Goal: Task Accomplishment & Management: Complete application form

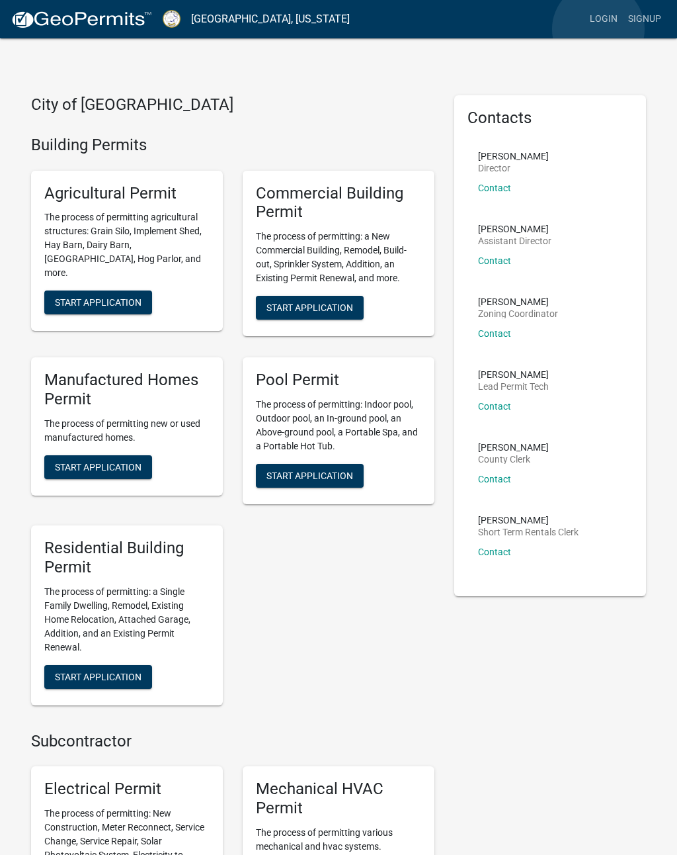
click at [599, 29] on link "Login" at bounding box center [604, 19] width 38 height 25
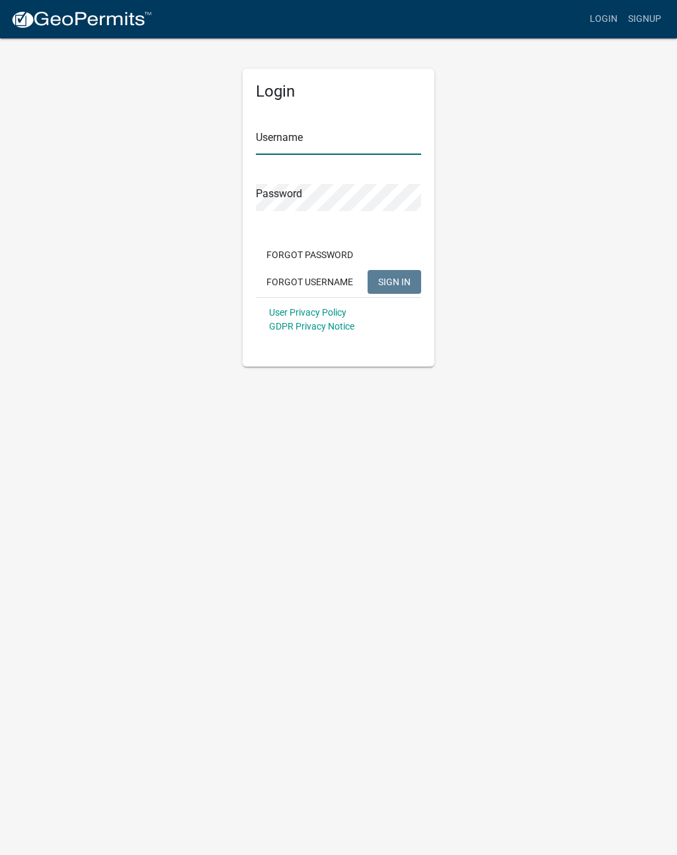
click at [351, 145] on input "Username" at bounding box center [338, 141] width 165 height 27
type input "S"
type input "stephanieM"
click at [403, 270] on button "SIGN IN" at bounding box center [395, 282] width 54 height 24
click at [405, 274] on button "SIGN IN" at bounding box center [395, 282] width 54 height 24
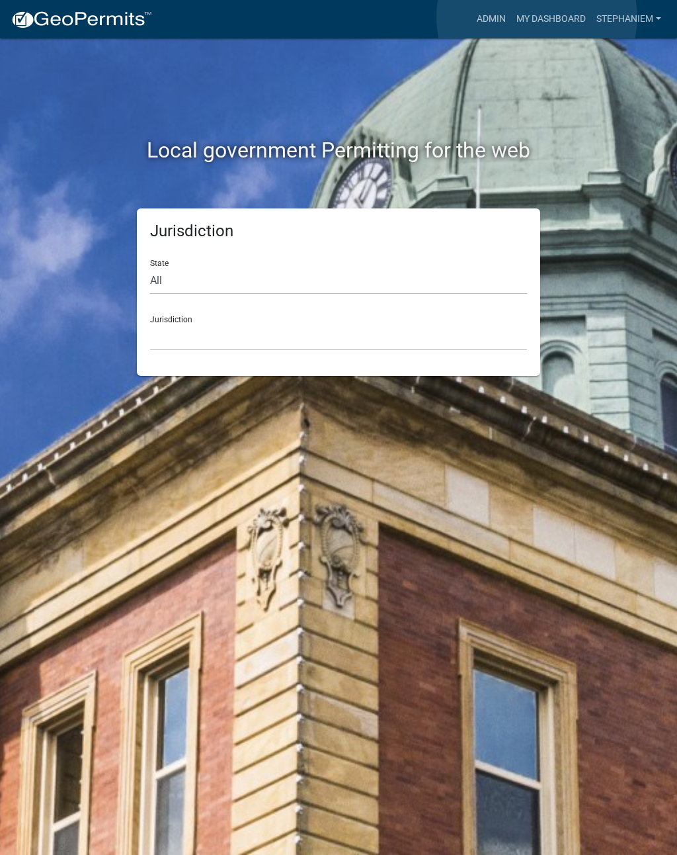
click at [538, 18] on link "My Dashboard" at bounding box center [551, 19] width 80 height 25
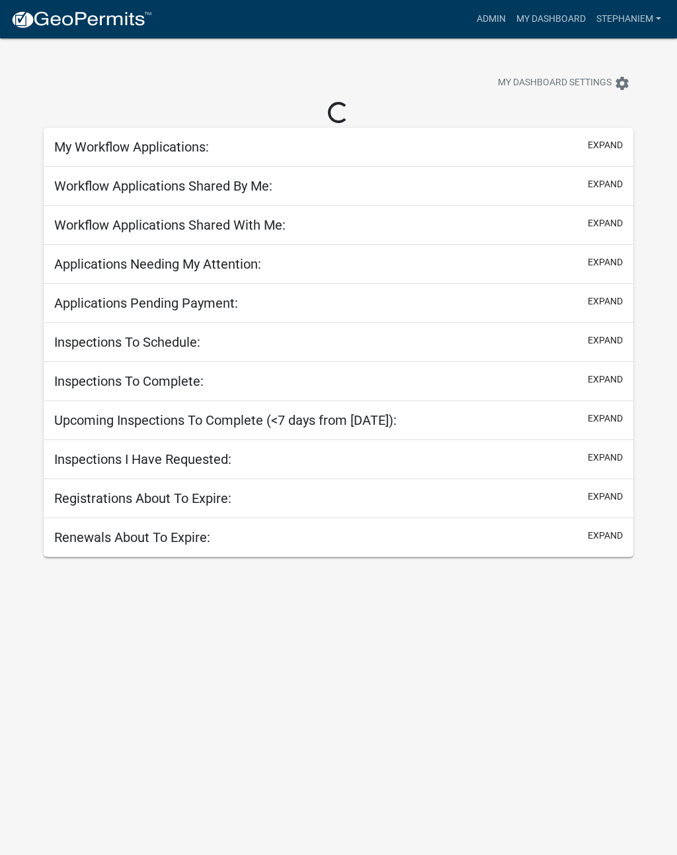
click at [497, 15] on link "Admin" at bounding box center [492, 19] width 40 height 25
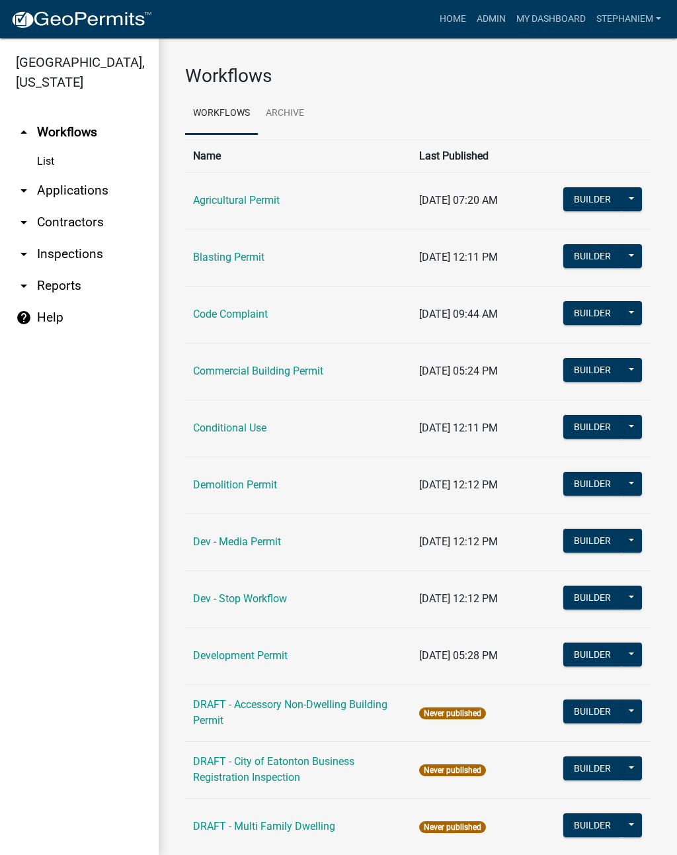
click at [90, 178] on link "arrow_drop_down Applications" at bounding box center [79, 191] width 159 height 32
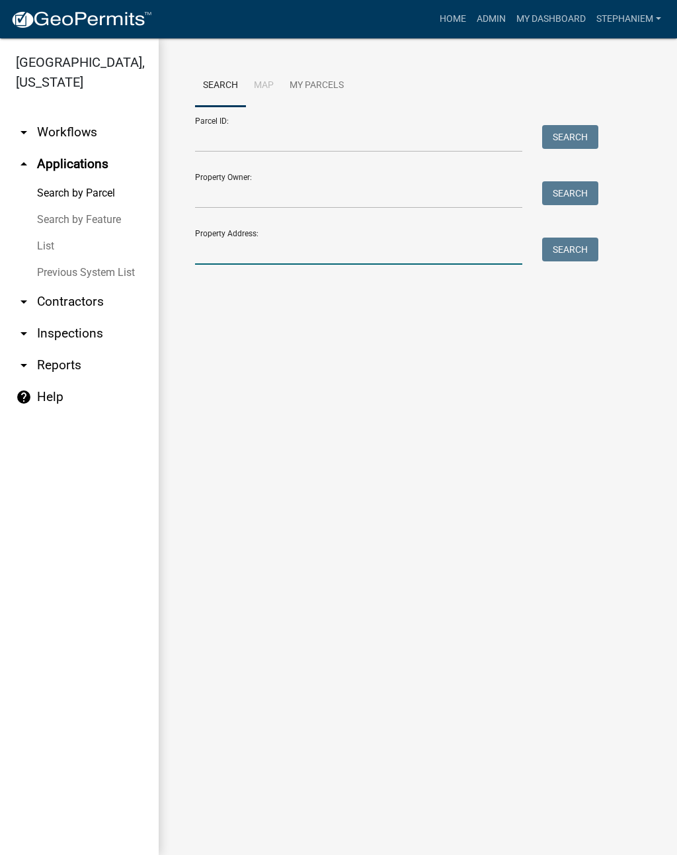
click at [364, 247] on input "Property Address:" at bounding box center [358, 250] width 327 height 27
type input "113 serenity"
click at [581, 237] on button "Search" at bounding box center [570, 249] width 56 height 24
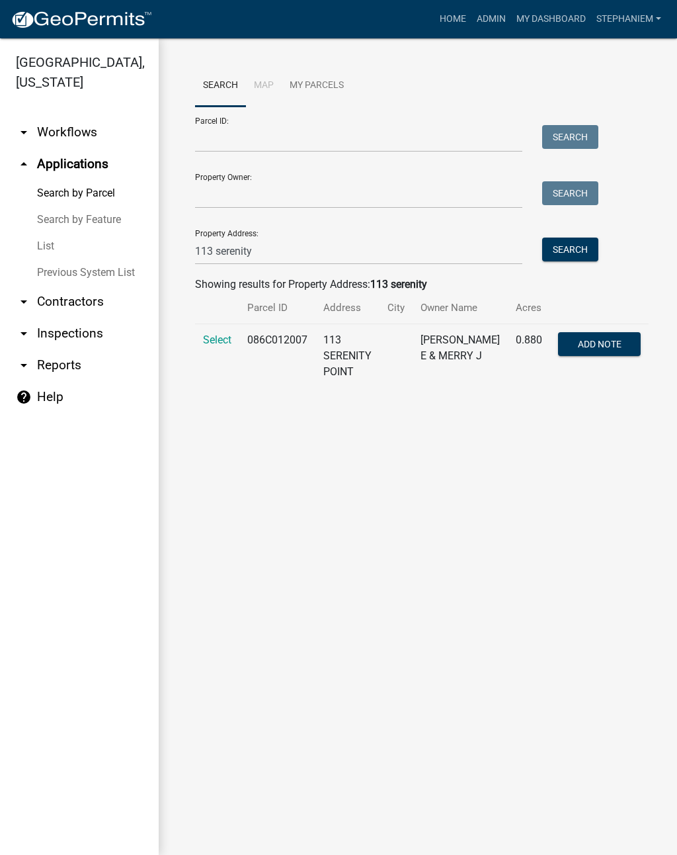
click at [224, 337] on span "Select" at bounding box center [217, 339] width 28 height 13
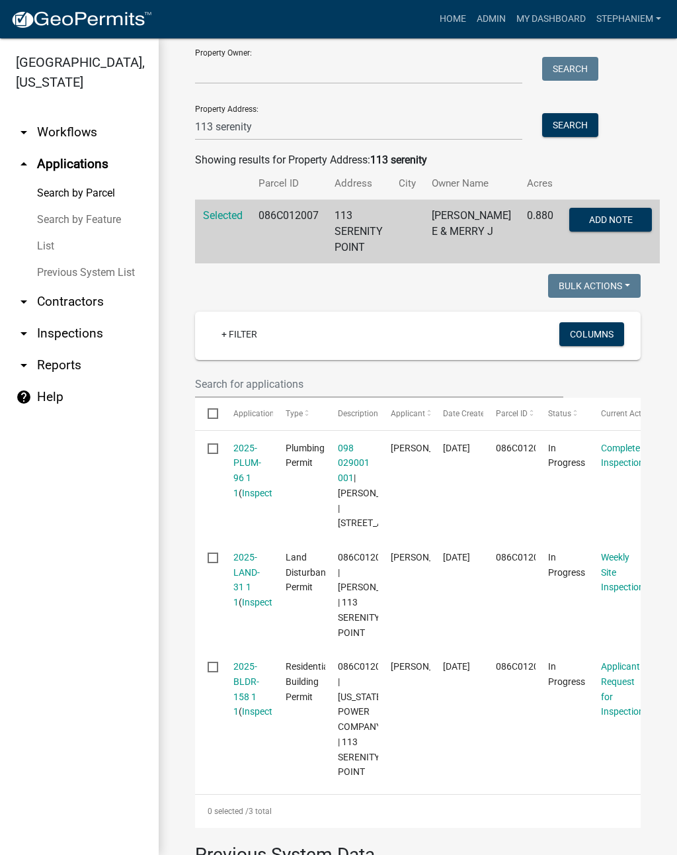
scroll to position [161, 0]
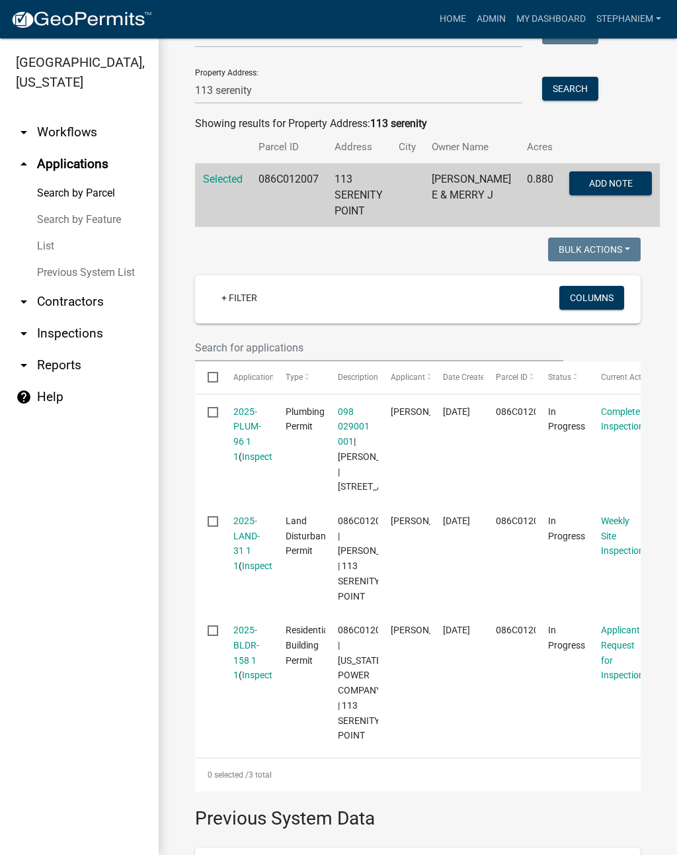
click at [243, 571] on link "2025-LAND-31 1 1" at bounding box center [246, 543] width 26 height 56
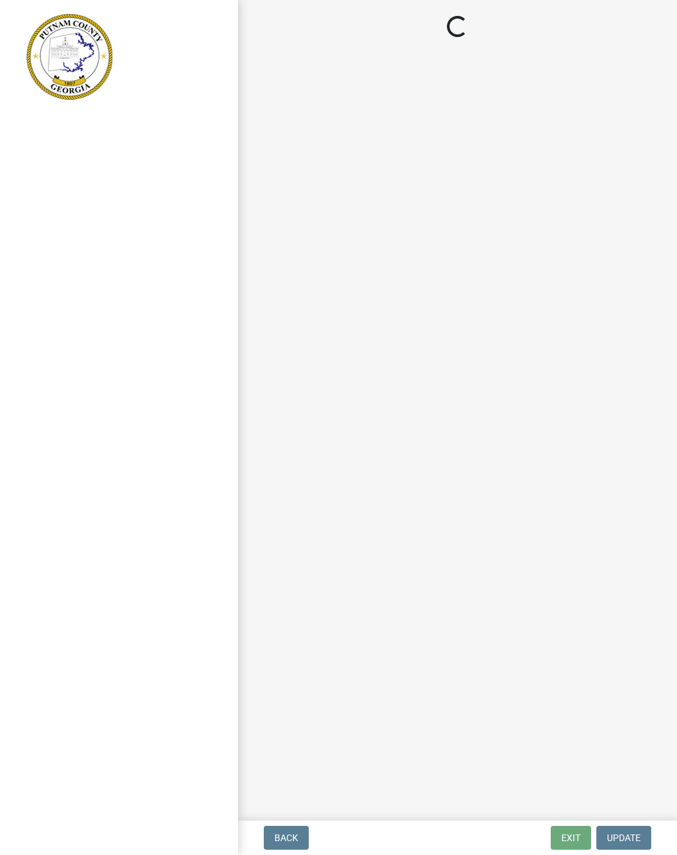
select select "93c72d9c-4ccd-4a4f-9c87-9d2cfc81a2e2"
select select "af3c6edf-34d7-49be-824e-99d5d0a3954f"
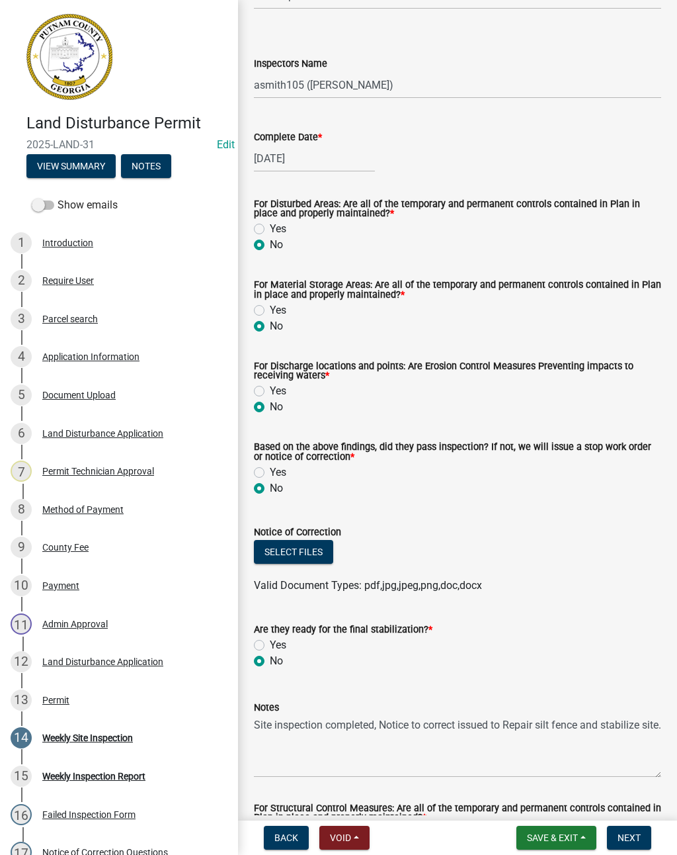
scroll to position [142, 0]
click at [312, 555] on button "Select files" at bounding box center [293, 552] width 79 height 24
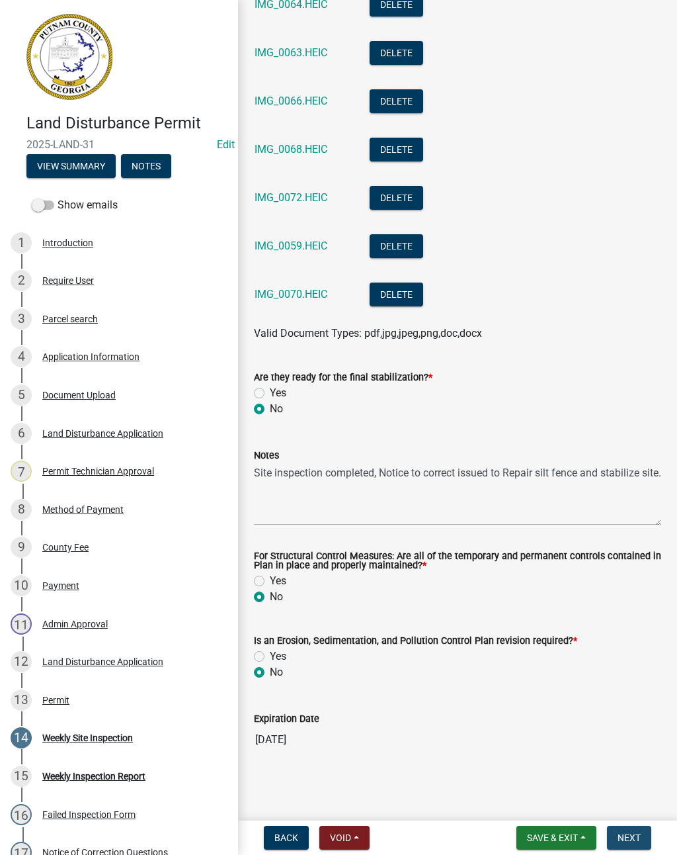
scroll to position [1072, 0]
click at [632, 829] on button "Next" at bounding box center [629, 837] width 44 height 24
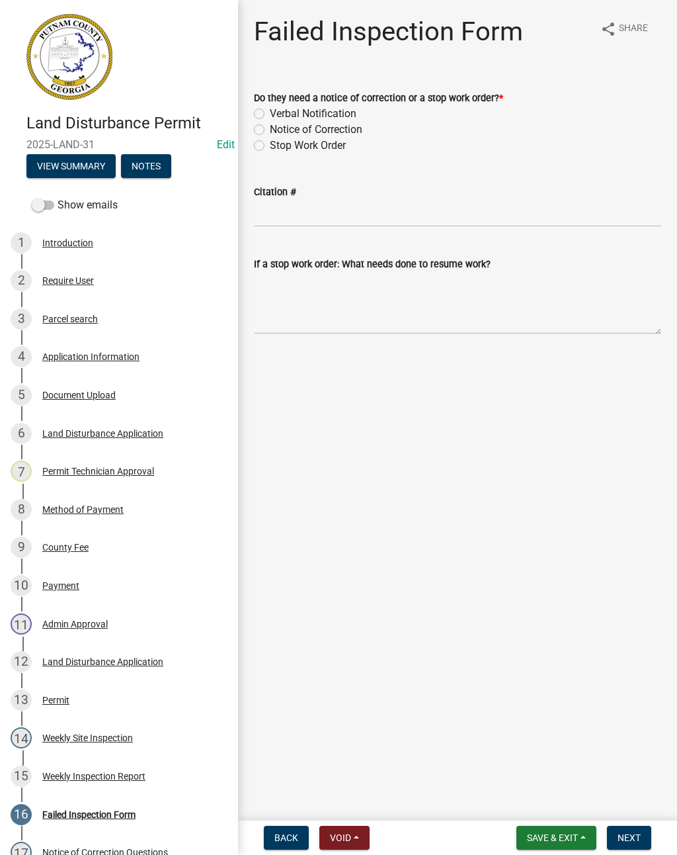
click at [314, 137] on label "Notice of Correction" at bounding box center [316, 130] width 93 height 16
click at [278, 130] on input "Notice of Correction" at bounding box center [274, 126] width 9 height 9
radio input "true"
click at [636, 829] on button "Next" at bounding box center [629, 837] width 44 height 24
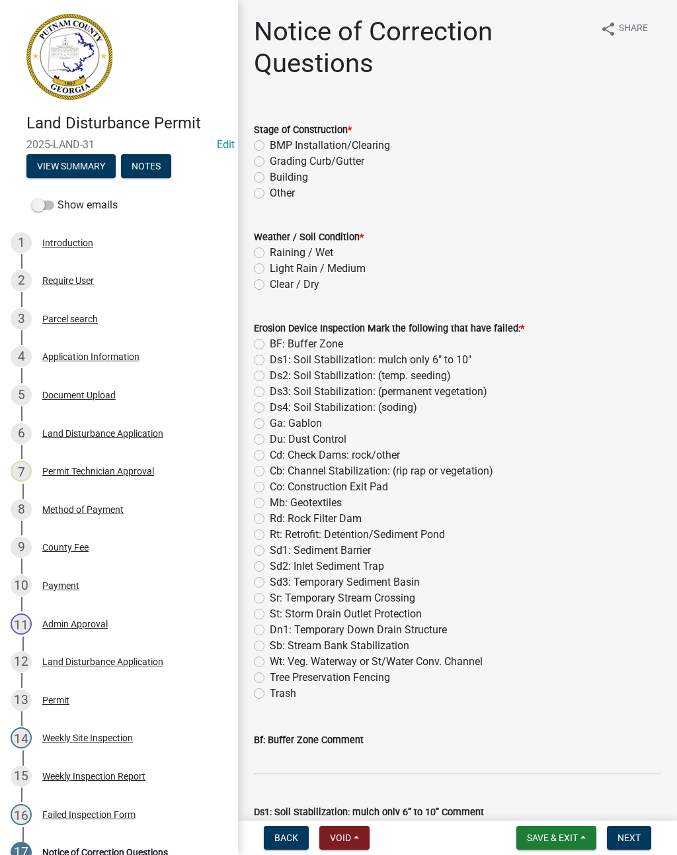
click at [305, 171] on label "Building" at bounding box center [289, 177] width 38 height 16
click at [278, 171] on input "Building" at bounding box center [274, 173] width 9 height 9
radio input "true"
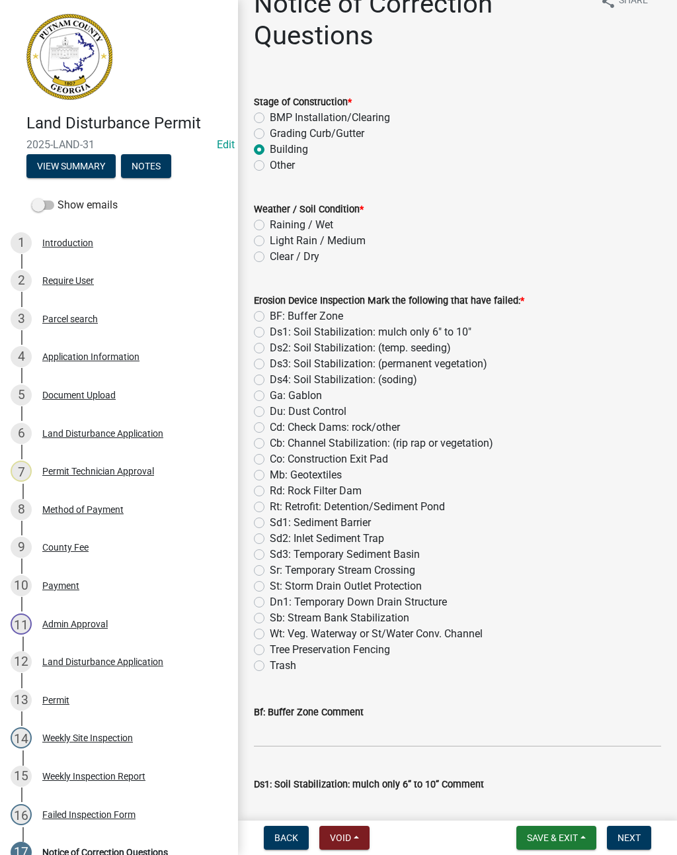
scroll to position [39, 0]
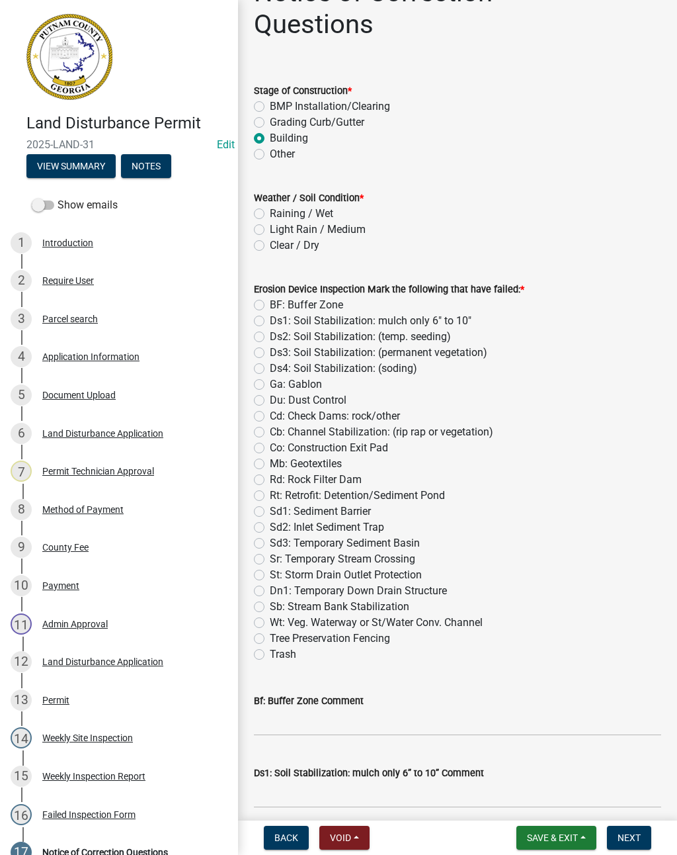
click at [358, 224] on label "Light Rain / Medium" at bounding box center [318, 230] width 96 height 16
click at [278, 224] on input "Light Rain / Medium" at bounding box center [274, 226] width 9 height 9
radio input "true"
click at [318, 239] on label "Clear / Dry" at bounding box center [295, 245] width 50 height 16
click at [278, 239] on input "Clear / Dry" at bounding box center [274, 241] width 9 height 9
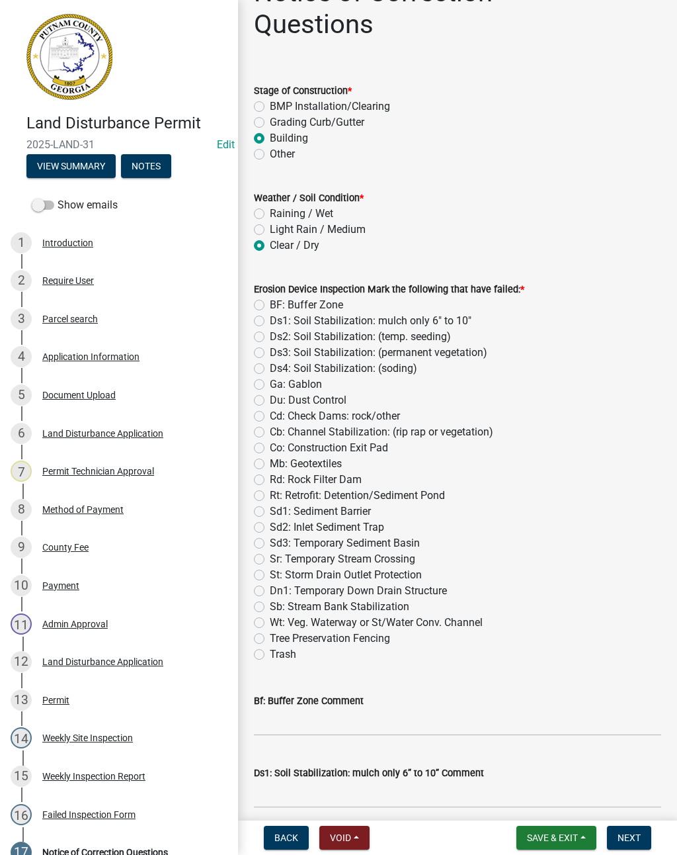
radio input "true"
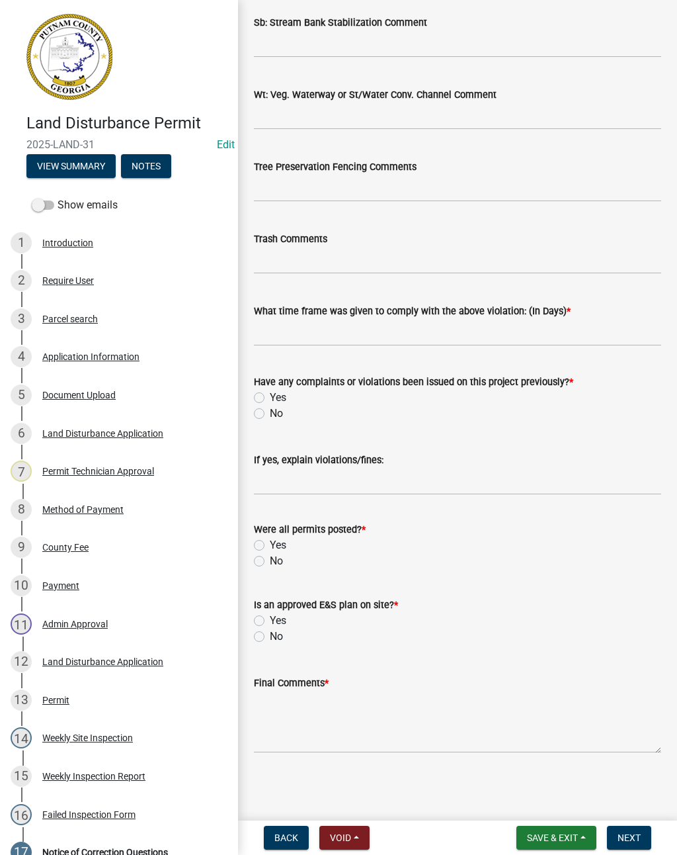
scroll to position [2087, 0]
click at [259, 537] on div "Yes" at bounding box center [457, 545] width 407 height 16
click at [270, 540] on label "Yes" at bounding box center [278, 545] width 17 height 16
click at [270, 540] on input "Yes" at bounding box center [274, 541] width 9 height 9
radio input "true"
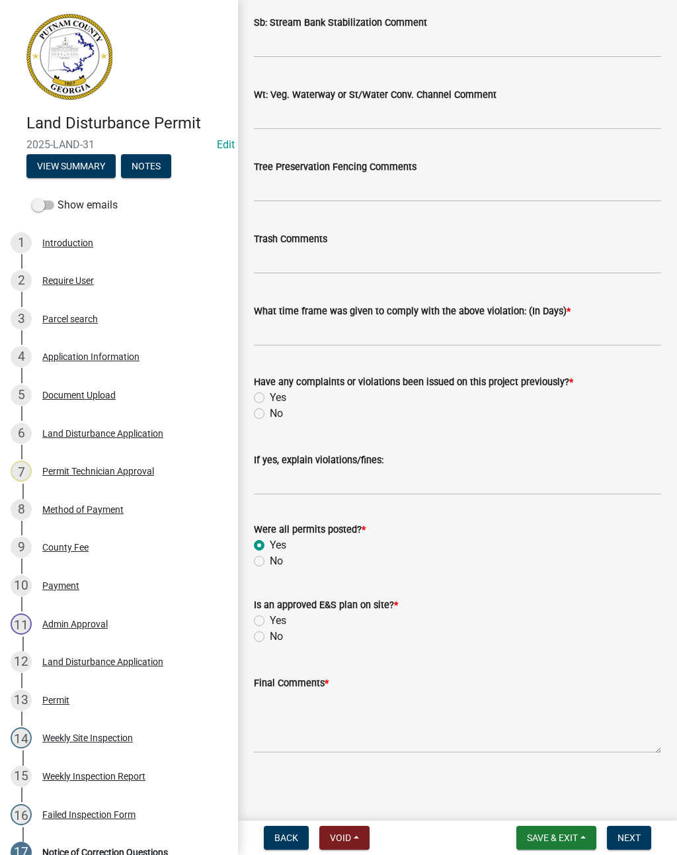
click at [258, 611] on div "Is an approved E&S plan on site? *" at bounding box center [457, 605] width 407 height 16
click at [270, 622] on label "Yes" at bounding box center [278, 620] width 17 height 16
click at [270, 621] on input "Yes" at bounding box center [274, 616] width 9 height 9
radio input "true"
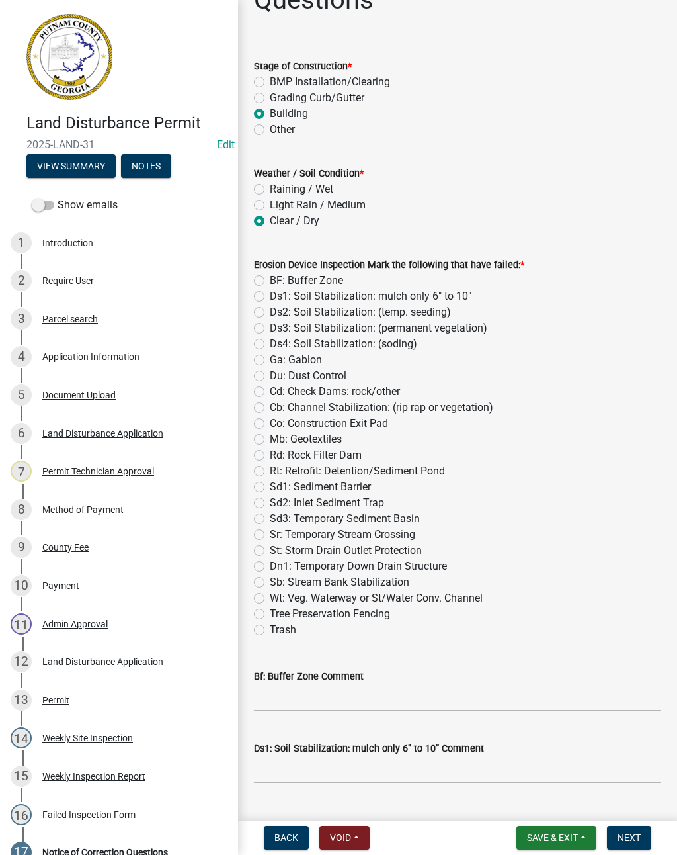
scroll to position [68, 0]
